Goal: Information Seeking & Learning: Learn about a topic

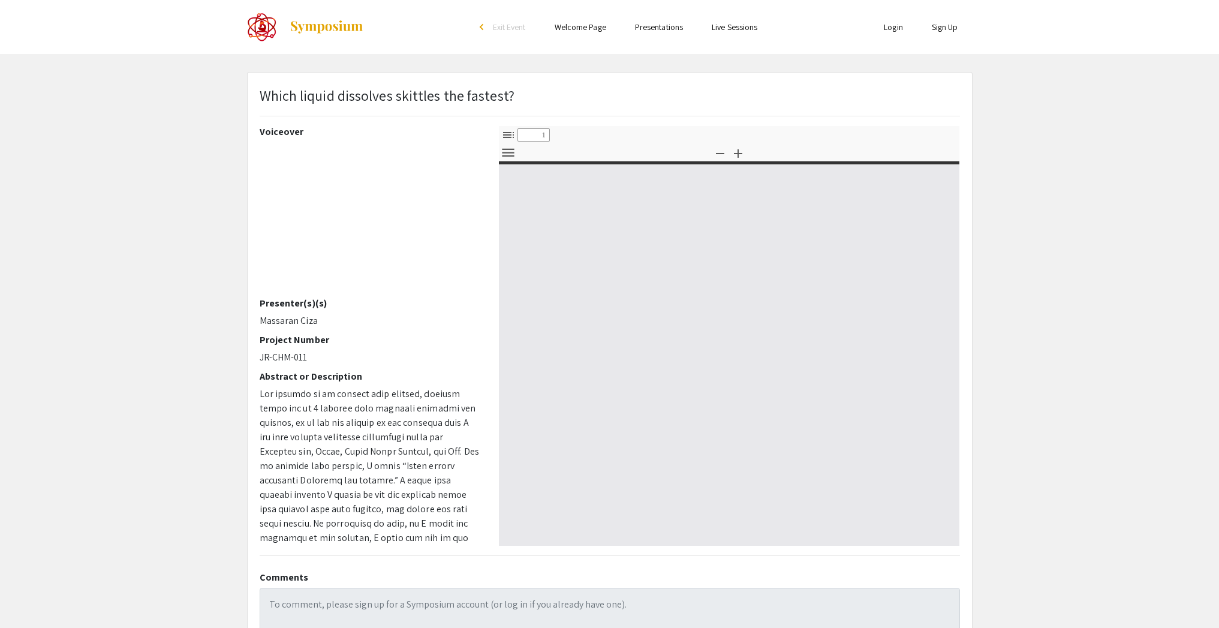
select select "custom"
type input "0"
select select "custom"
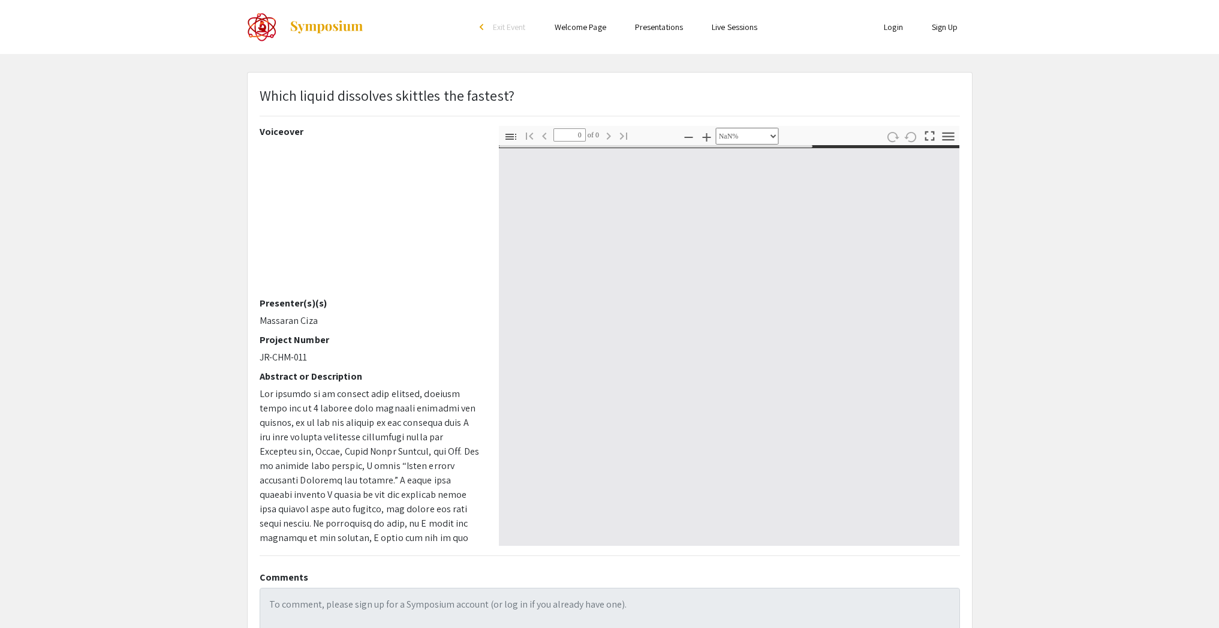
type input "1"
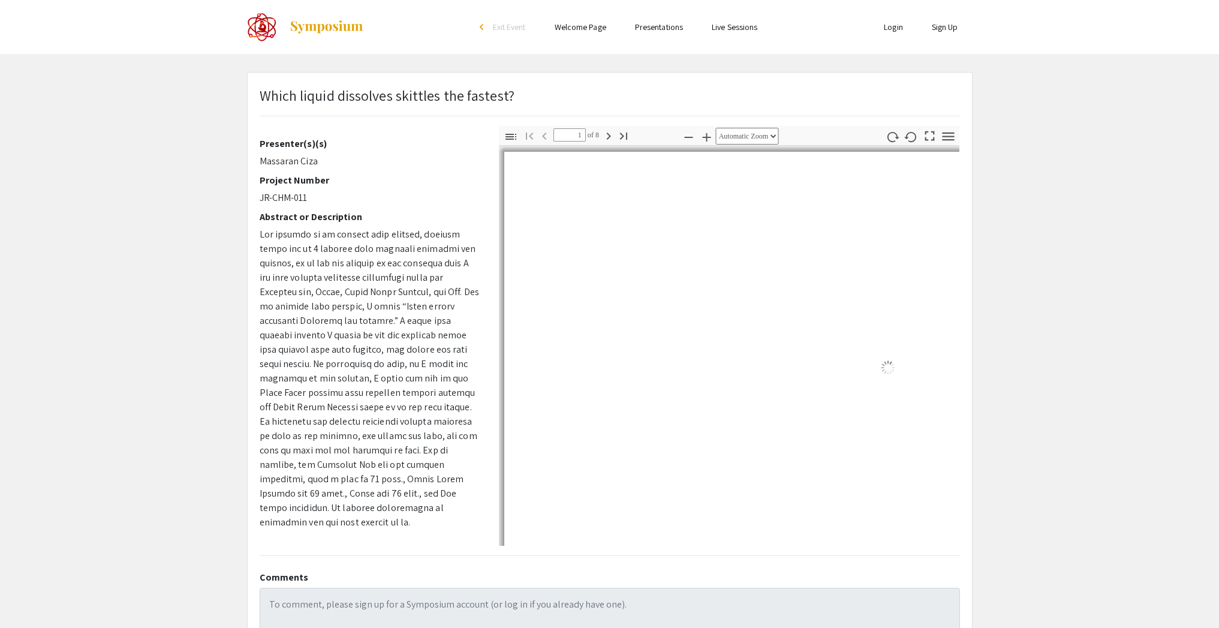
select select "auto"
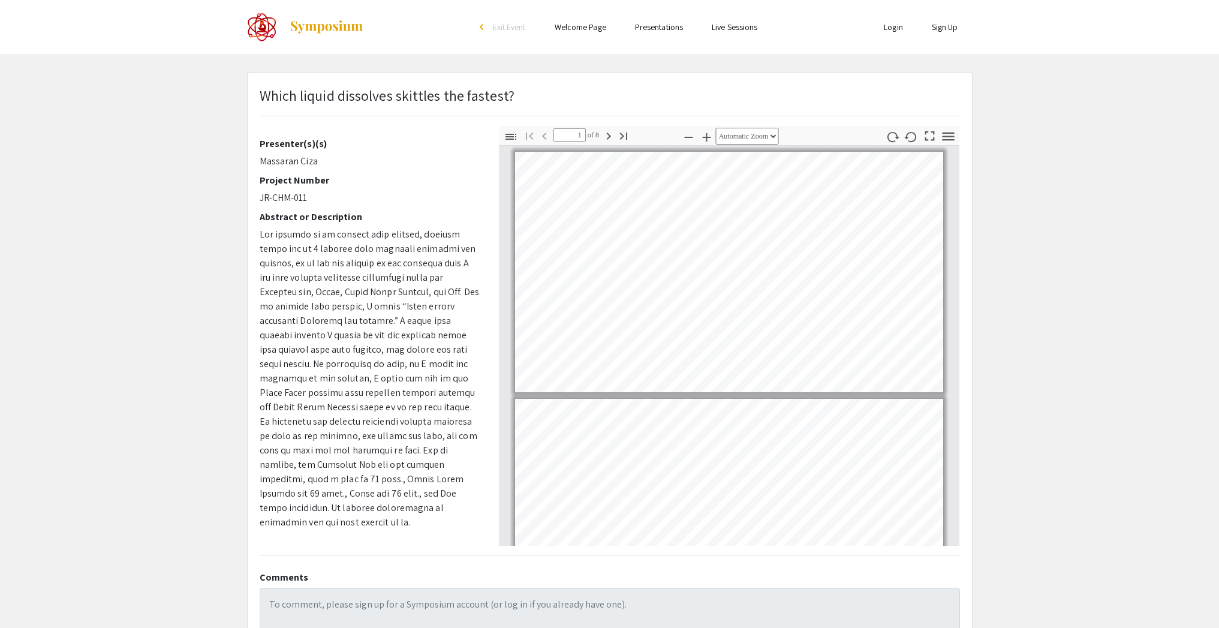
scroll to position [2, 0]
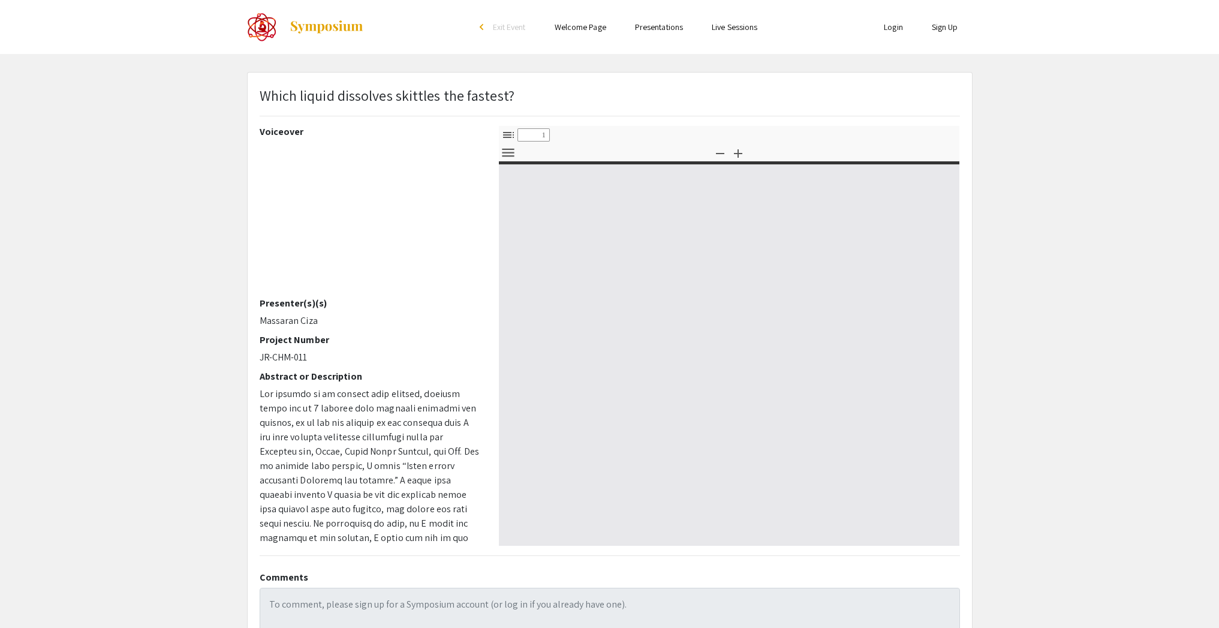
select select "custom"
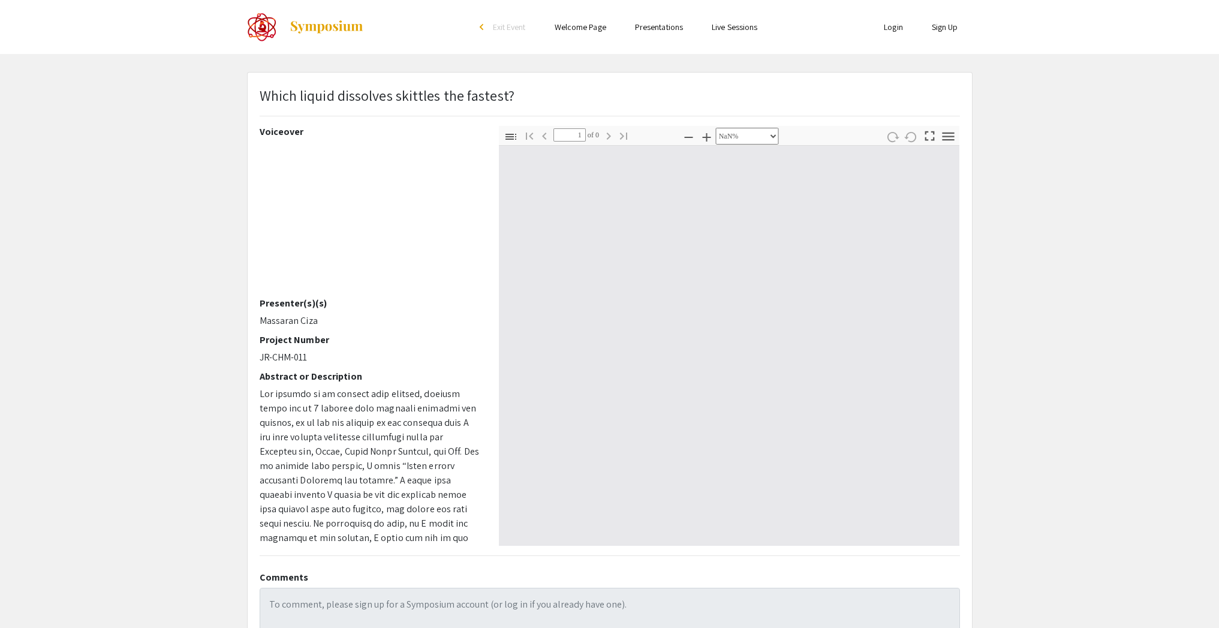
type input "0"
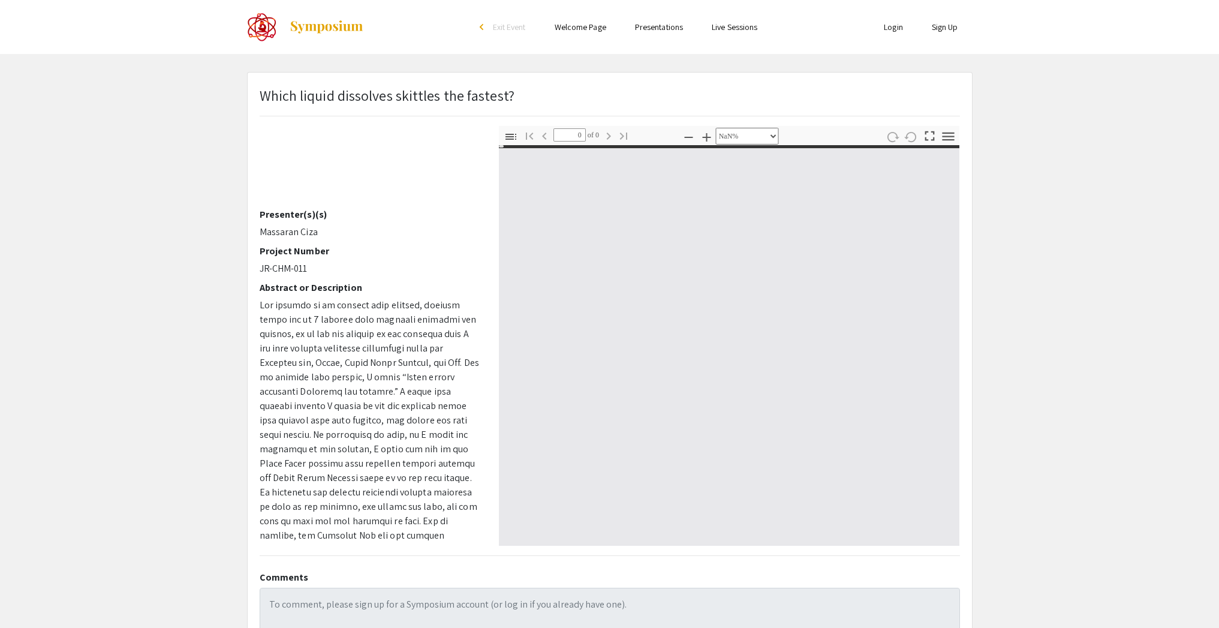
select select "auto"
type input "1"
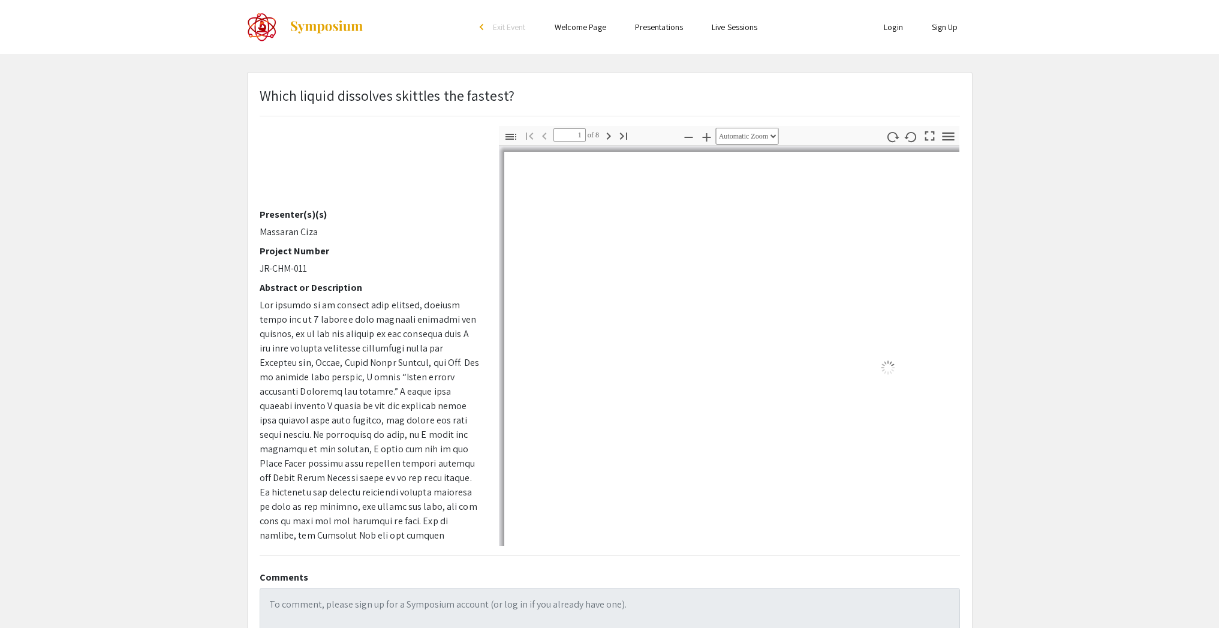
scroll to position [160, 0]
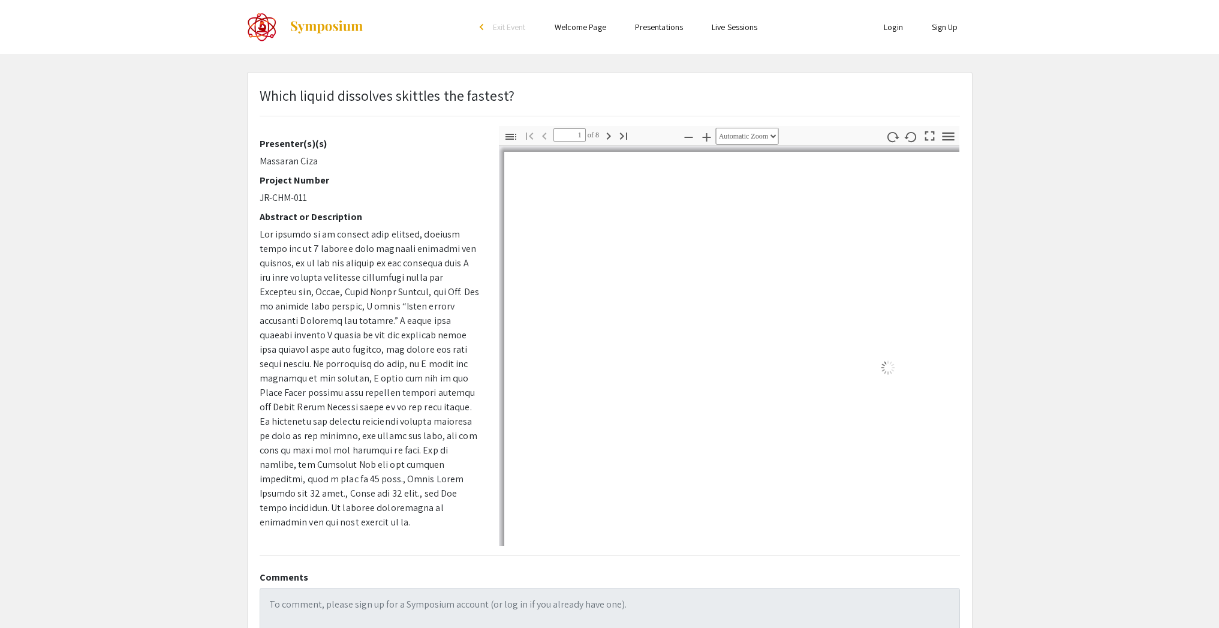
select select "auto"
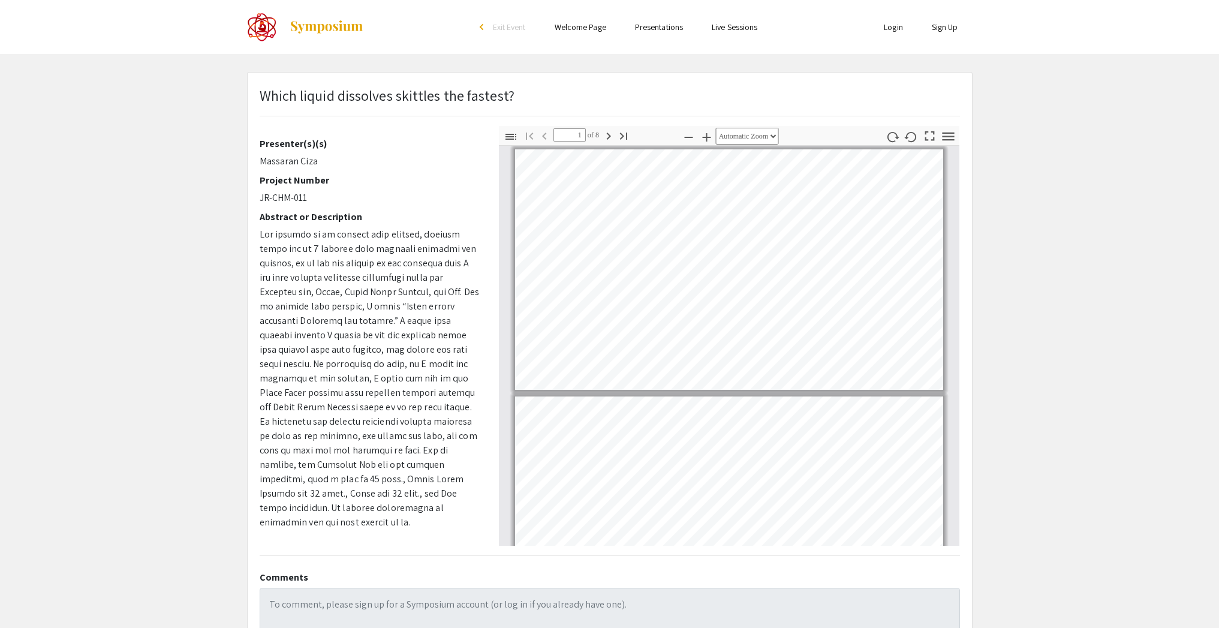
scroll to position [110, 0]
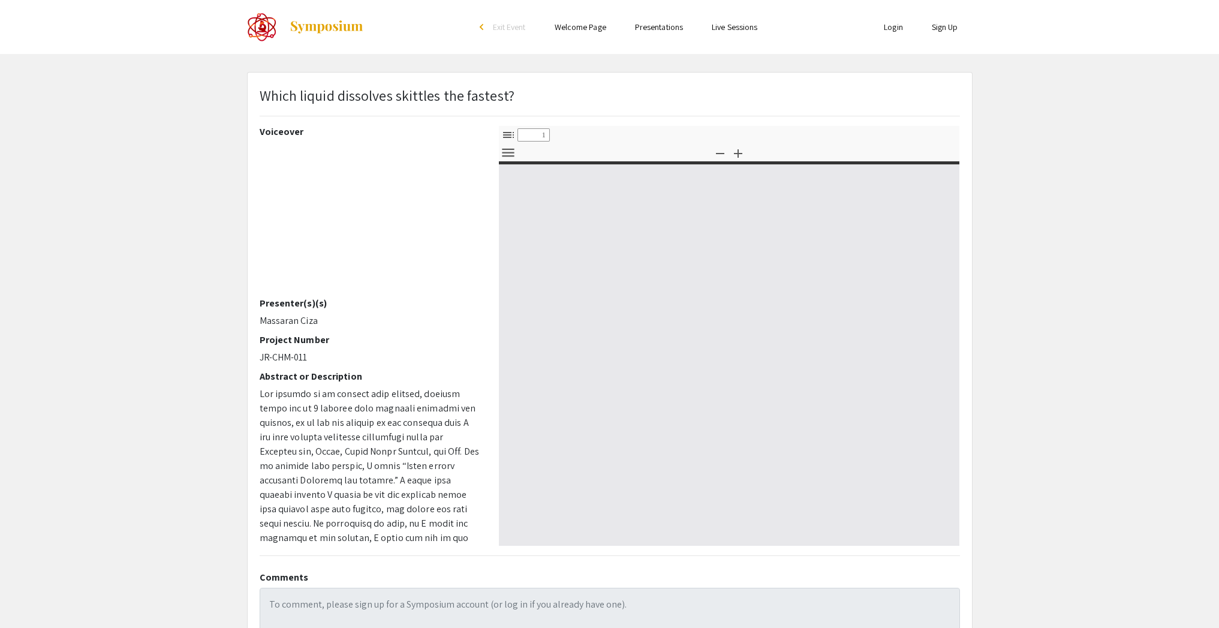
select select "custom"
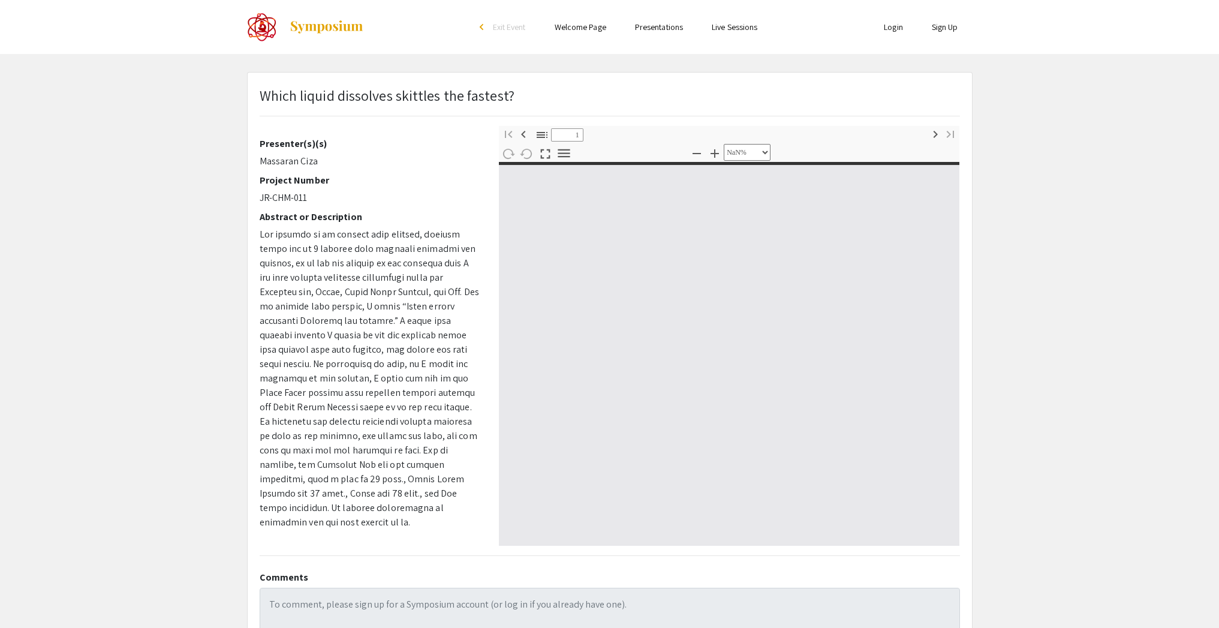
type input "0"
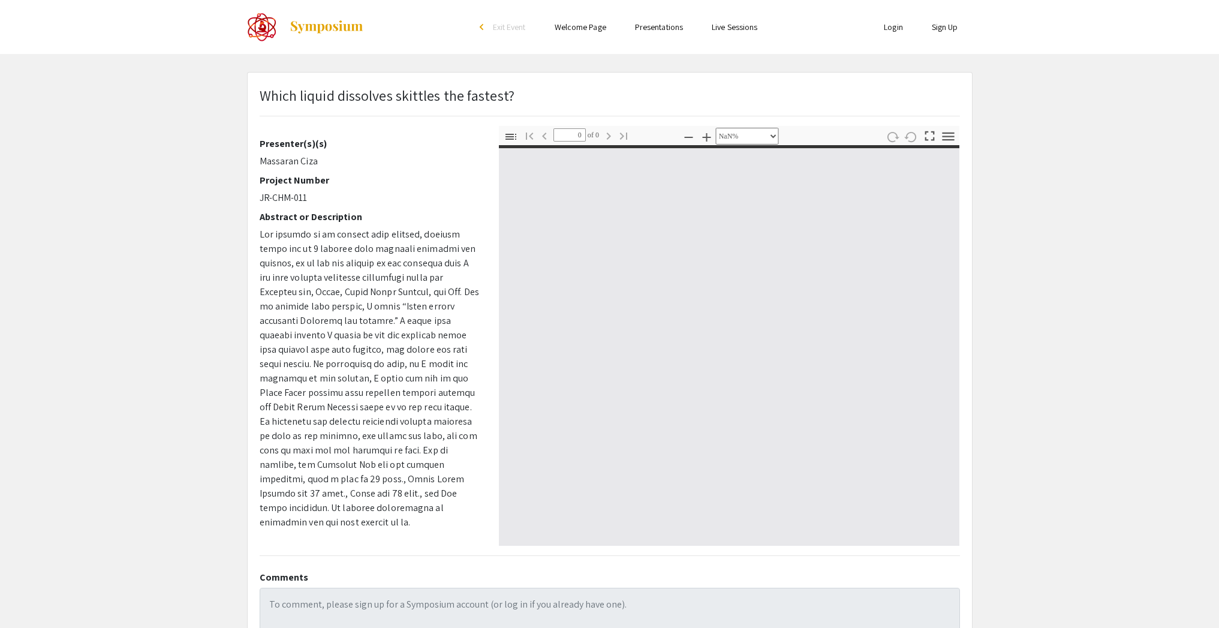
scroll to position [100, 0]
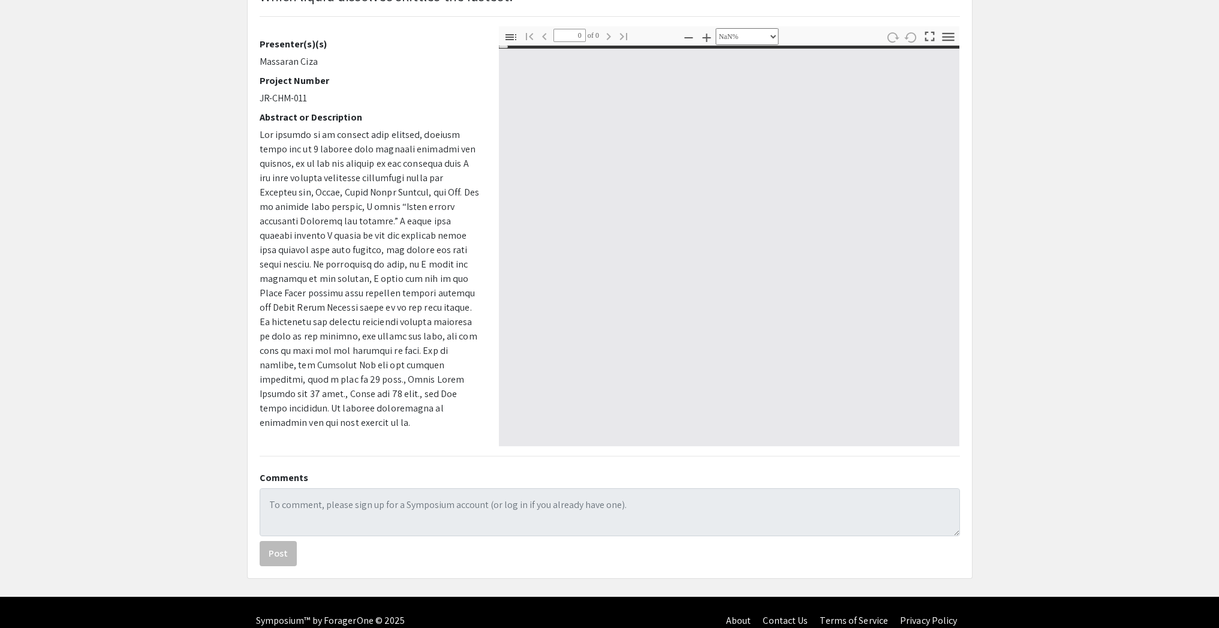
select select "auto"
type input "1"
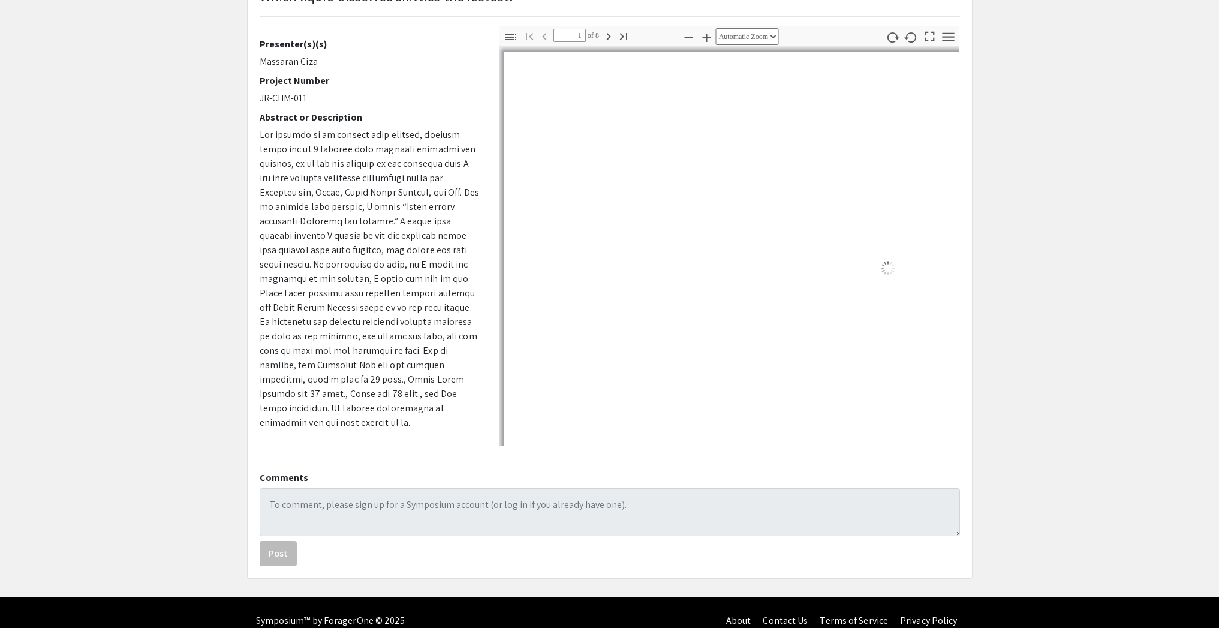
select select "auto"
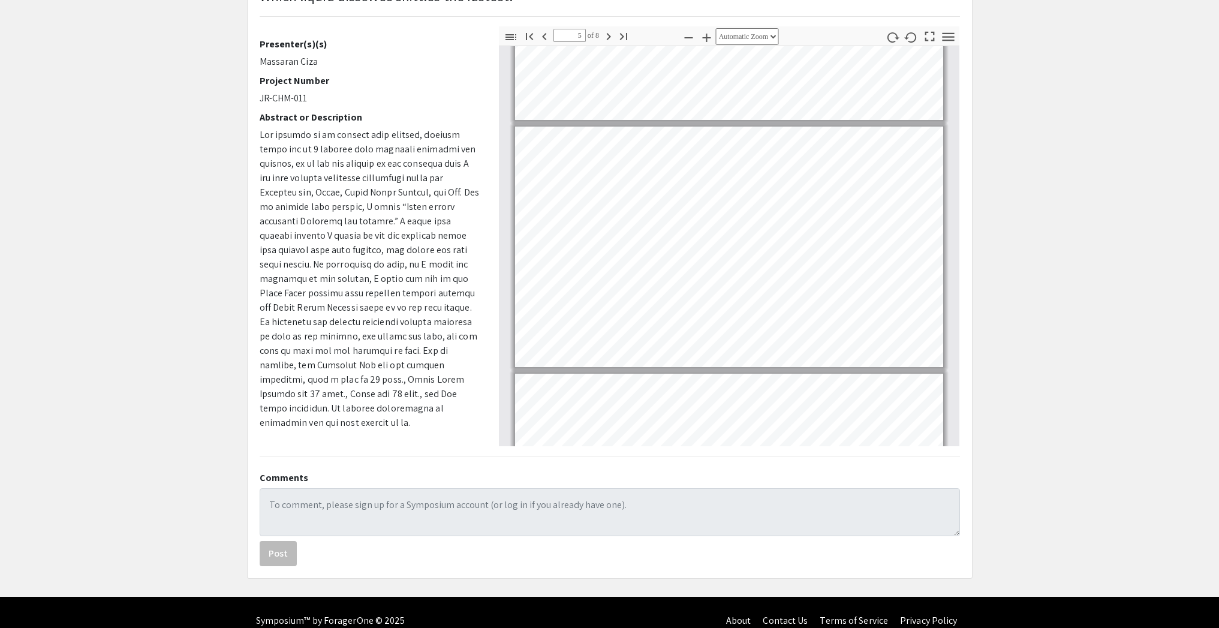
scroll to position [958, 0]
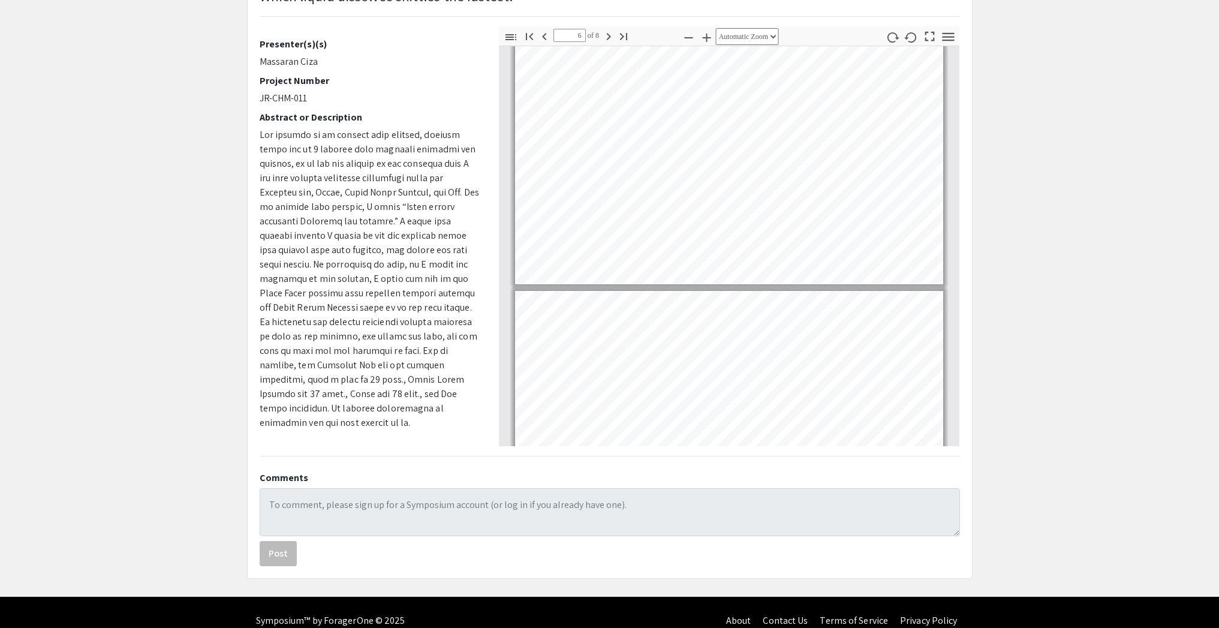
type input "7"
